Goal: Task Accomplishment & Management: Manage account settings

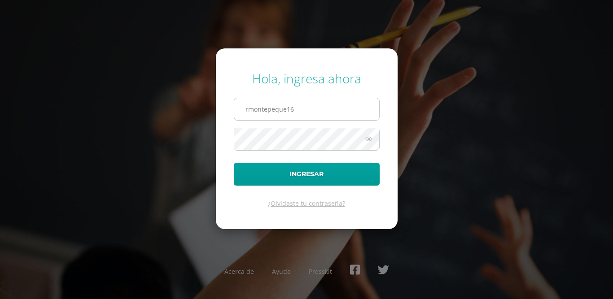
type input "[EMAIL_ADDRESS][DOMAIN_NAME]"
click at [234, 163] on button "Ingresar" at bounding box center [307, 174] width 146 height 23
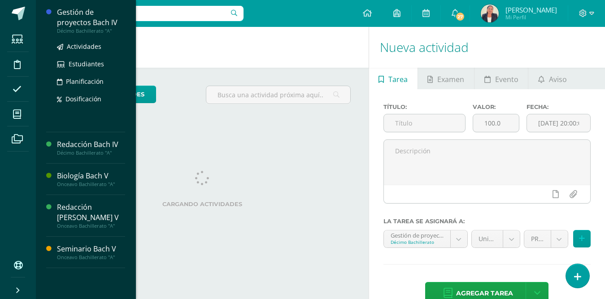
click at [68, 10] on body "Hola Roslyn Jeannette, bienvenido a Edoo! Estudiantes Disciplina Asistencia Mis…" at bounding box center [302, 149] width 605 height 299
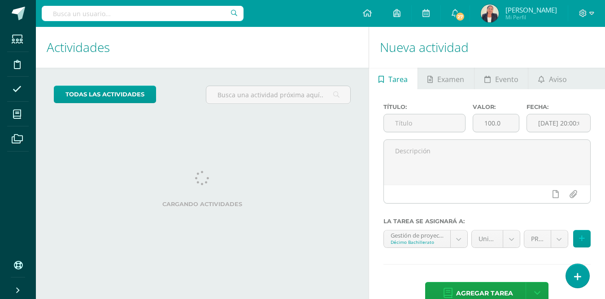
click at [92, 22] on div at bounding box center [143, 13] width 202 height 27
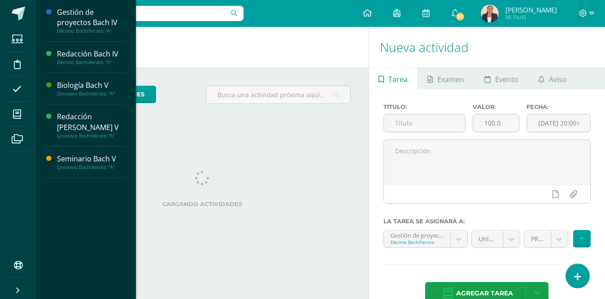
click at [62, 19] on input "text" at bounding box center [143, 13] width 202 height 15
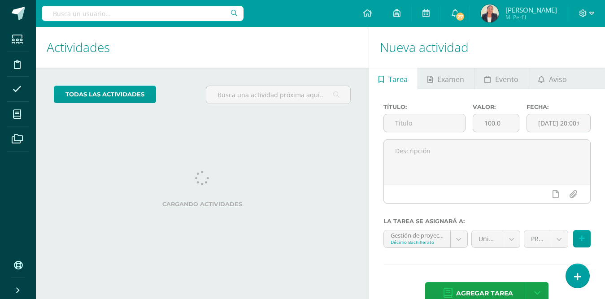
click at [62, 19] on body "Hola Roslyn Jeannette, bienvenido a Edoo! Estudiantes Disciplina Asistencia Mis…" at bounding box center [302, 149] width 605 height 299
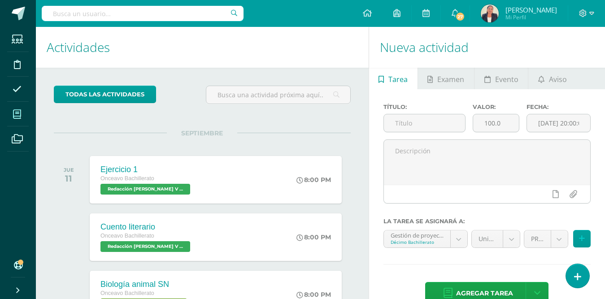
click at [14, 116] on icon at bounding box center [17, 114] width 8 height 9
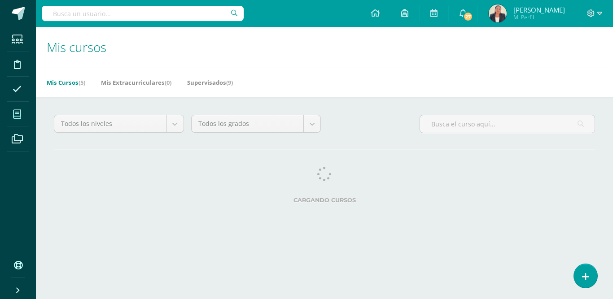
click at [65, 11] on body "Estudiantes Disciplina Asistencia Mis cursos Archivos Soporte Ayuda Reportar un…" at bounding box center [306, 112] width 613 height 225
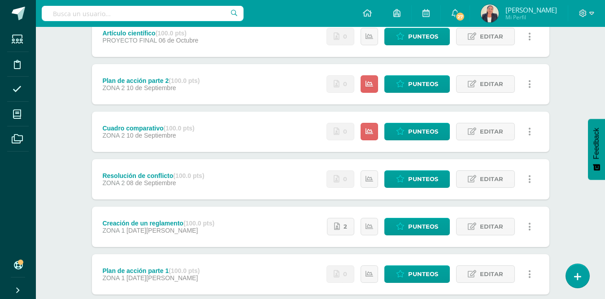
scroll to position [135, 0]
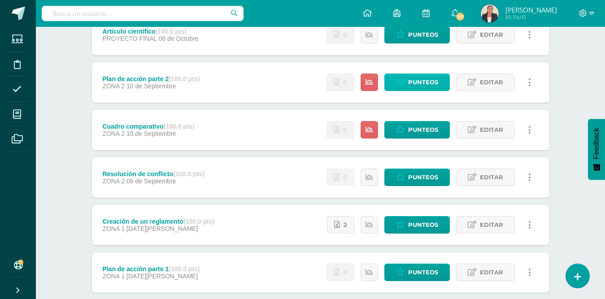
click at [411, 85] on span "Punteos" at bounding box center [423, 82] width 30 height 17
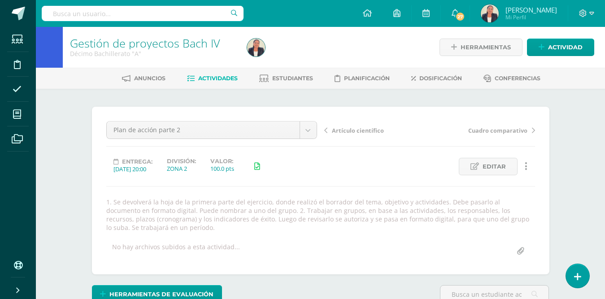
click at [477, 163] on icon at bounding box center [475, 167] width 9 height 8
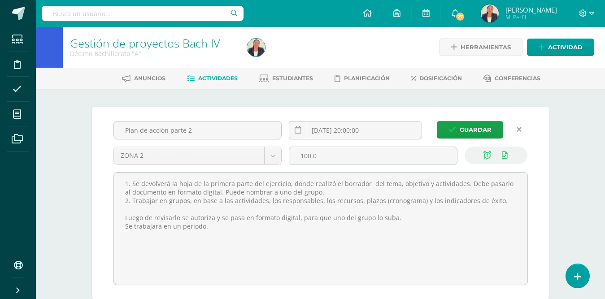
click at [223, 79] on span "Actividades" at bounding box center [217, 78] width 39 height 7
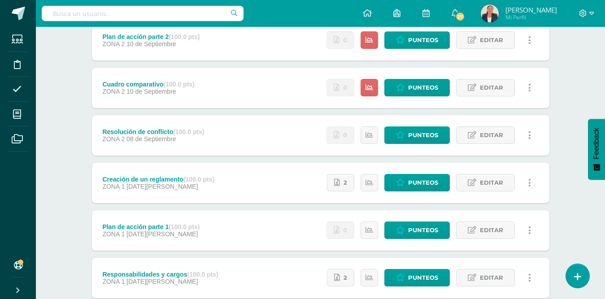
scroll to position [179, 0]
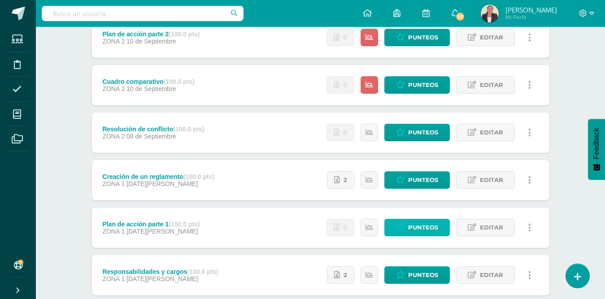
click at [419, 227] on span "Punteos" at bounding box center [423, 227] width 30 height 17
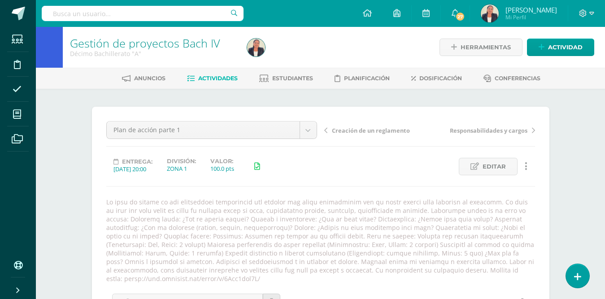
click at [210, 79] on span "Actividades" at bounding box center [217, 78] width 39 height 7
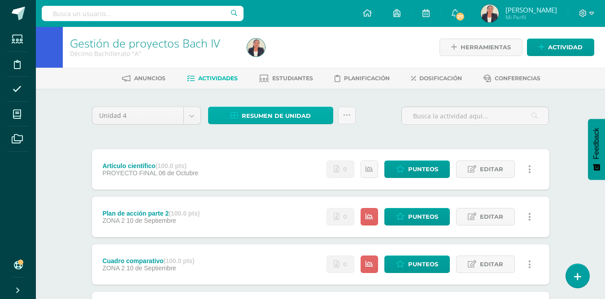
click at [271, 116] on span "Resumen de unidad" at bounding box center [276, 116] width 69 height 17
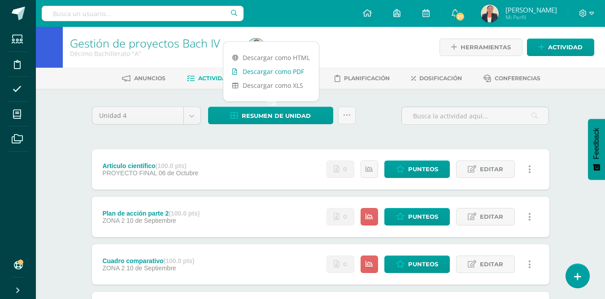
click at [284, 73] on link "Descargar como PDF" at bounding box center [271, 72] width 96 height 14
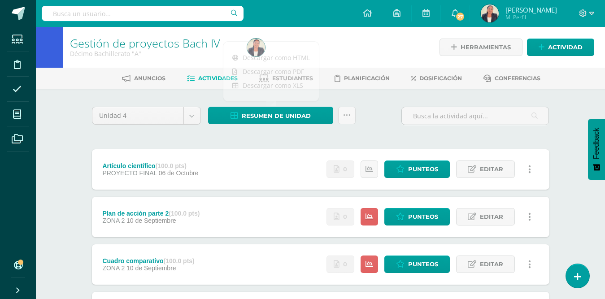
click at [274, 162] on div "Artículo científico (100.0 pts) PROYECTO FINAL [DATE] Estatus de Actividad: 10 …" at bounding box center [321, 169] width 458 height 40
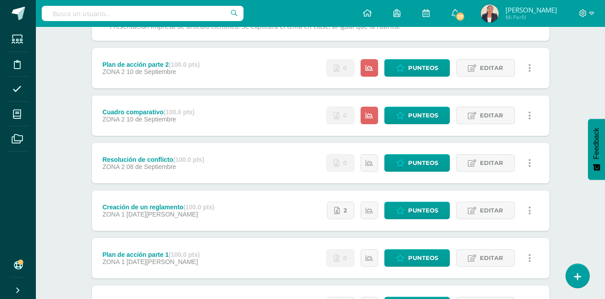
scroll to position [179, 0]
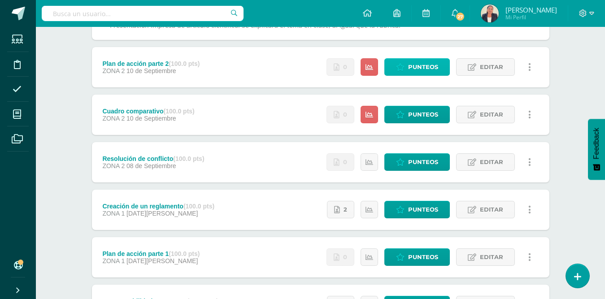
click at [426, 65] on span "Punteos" at bounding box center [423, 67] width 30 height 17
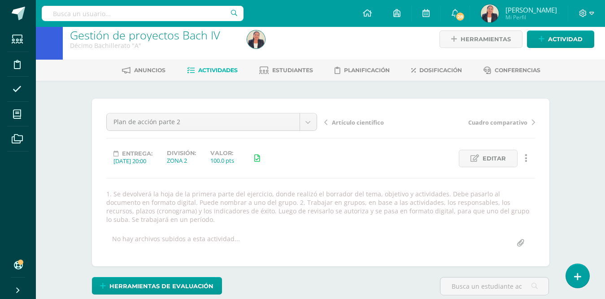
scroll to position [9, 0]
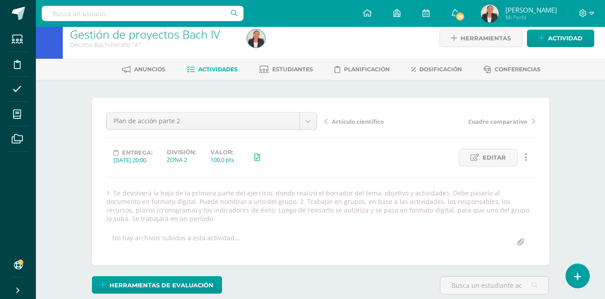
scroll to position [9, 0]
click at [583, 16] on icon at bounding box center [583, 13] width 8 height 8
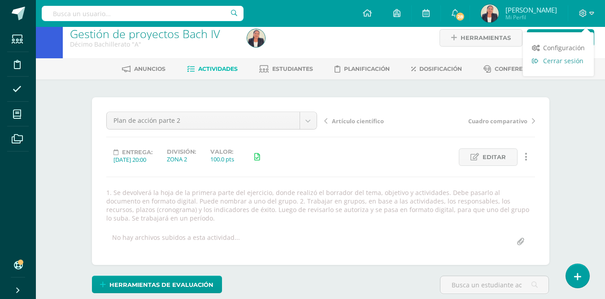
click at [569, 58] on span "Cerrar sesión" at bounding box center [563, 61] width 40 height 9
